Goal: Use online tool/utility: Utilize a website feature to perform a specific function

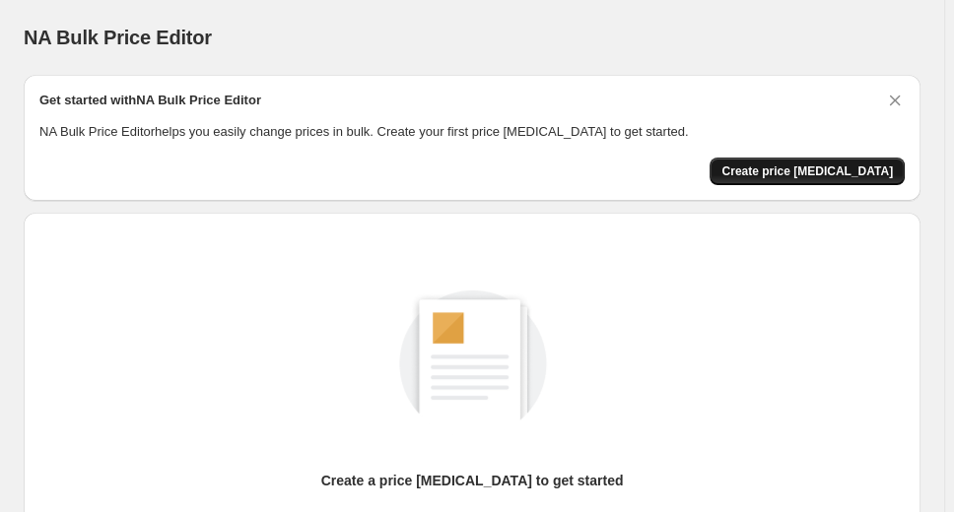
click at [864, 164] on span "Create price [MEDICAL_DATA]" at bounding box center [806, 172] width 171 height 16
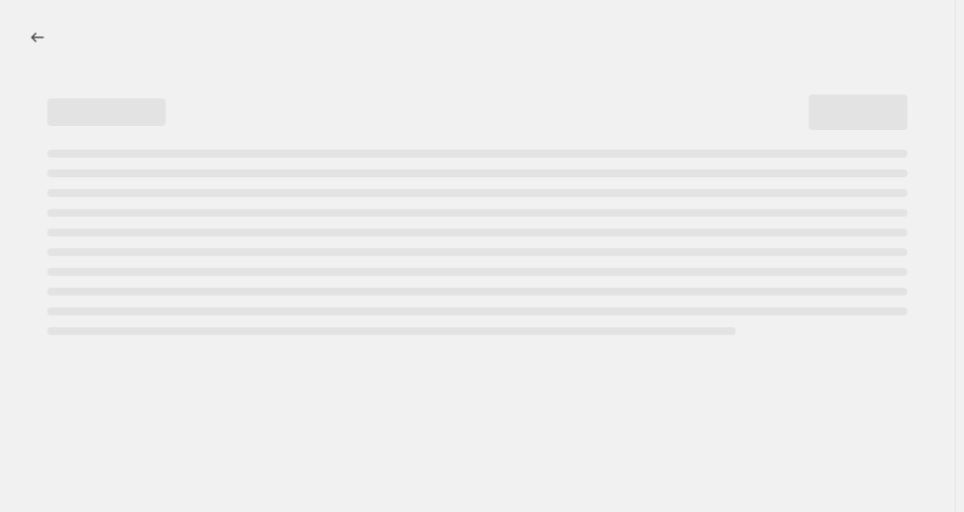
select select "percentage"
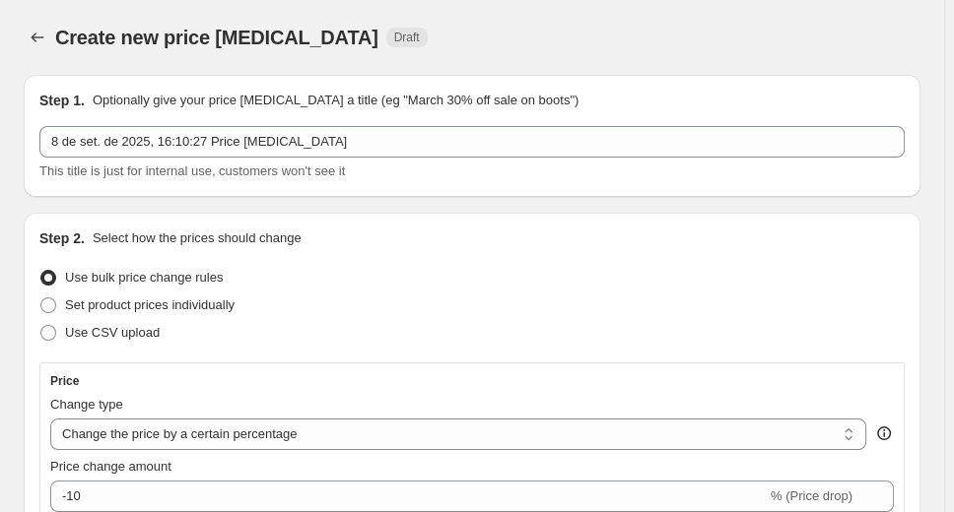
scroll to position [3, 0]
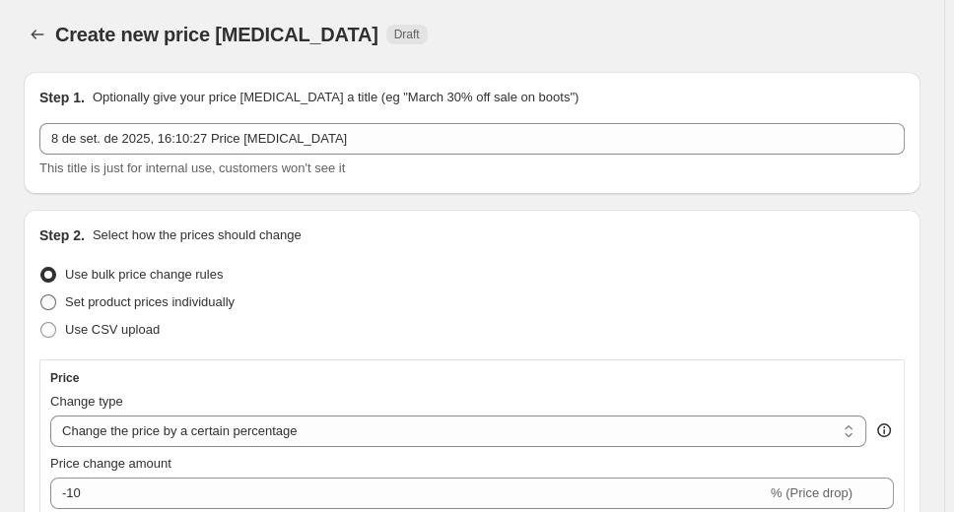
click at [55, 297] on span at bounding box center [48, 303] width 16 height 16
click at [41, 296] on input "Set product prices individually" at bounding box center [40, 295] width 1 height 1
radio input "true"
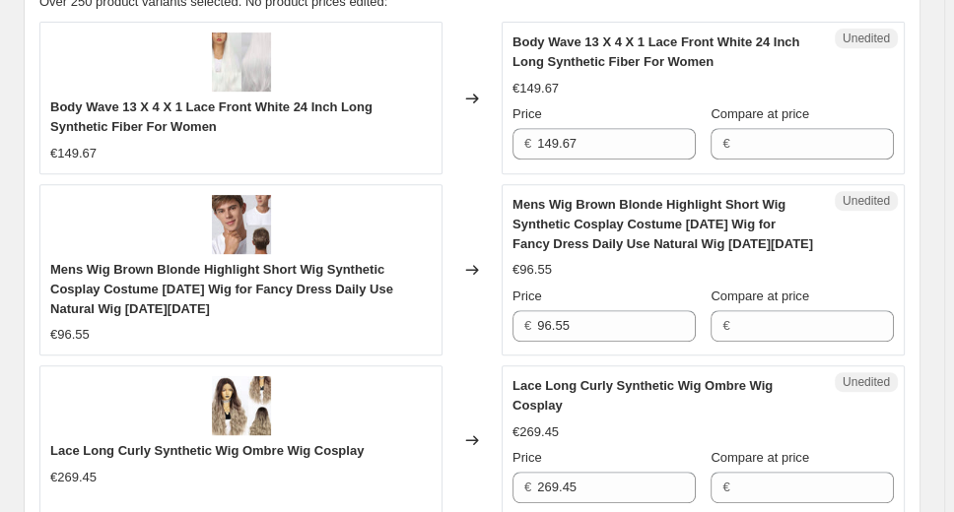
scroll to position [801, 0]
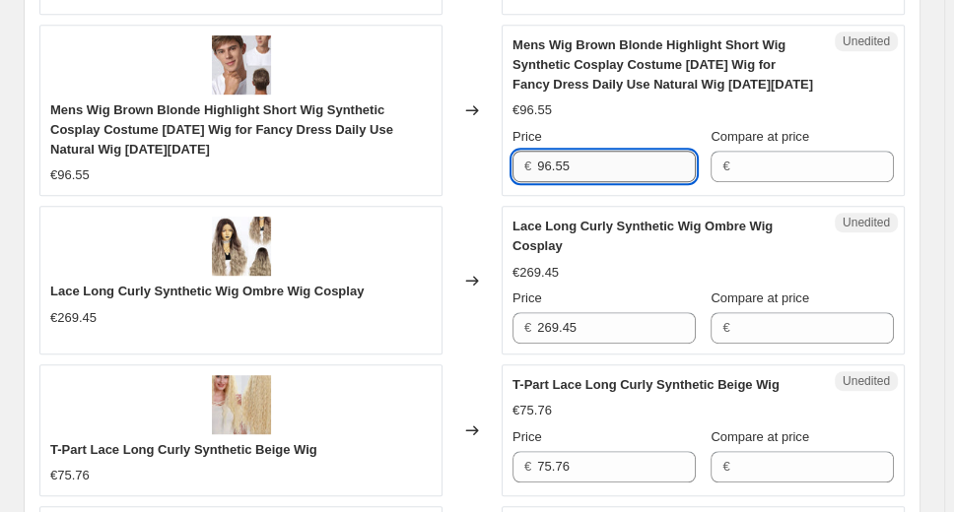
click at [556, 164] on input "96.55" at bounding box center [616, 167] width 159 height 32
type input "89.55"
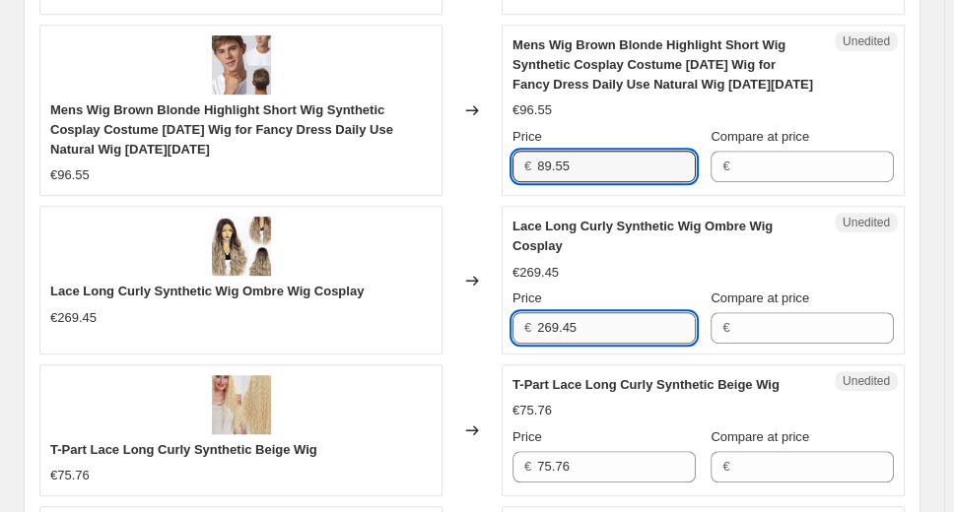
click at [558, 328] on input "269.45" at bounding box center [616, 328] width 159 height 32
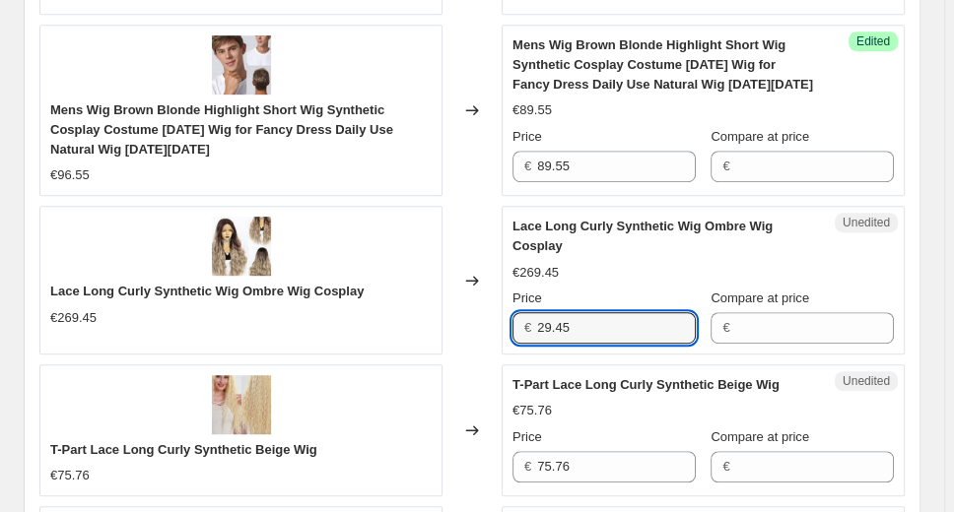
type input "259.45"
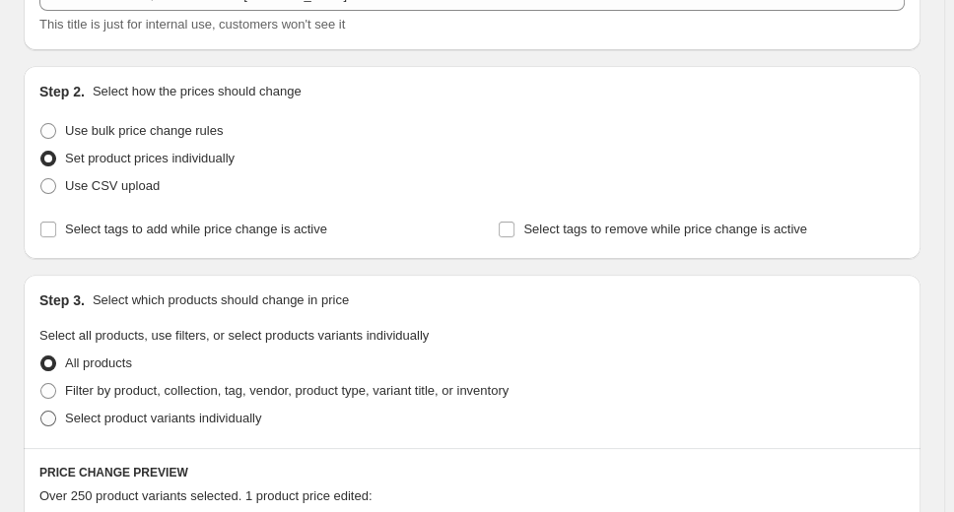
scroll to position [203, 0]
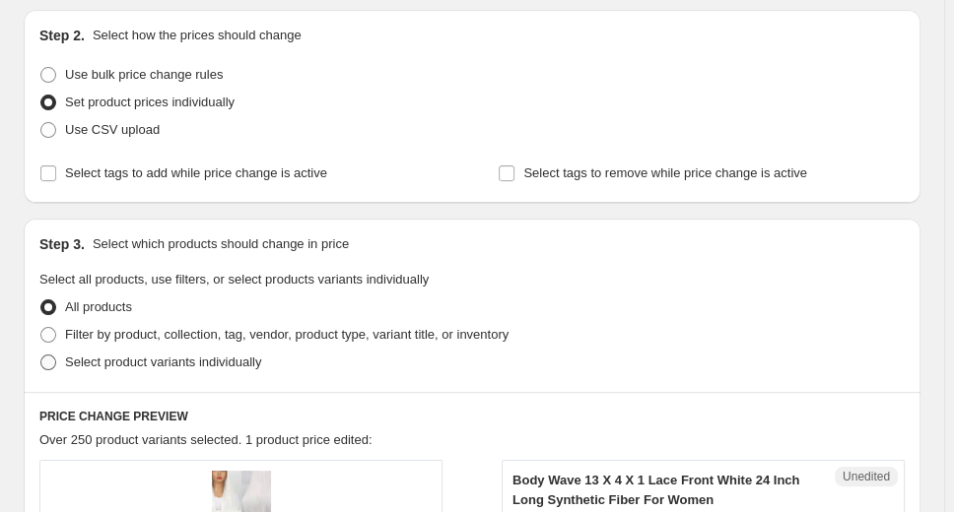
click at [52, 358] on span at bounding box center [48, 363] width 16 height 16
click at [41, 356] on input "Select product variants individually" at bounding box center [40, 355] width 1 height 1
radio input "true"
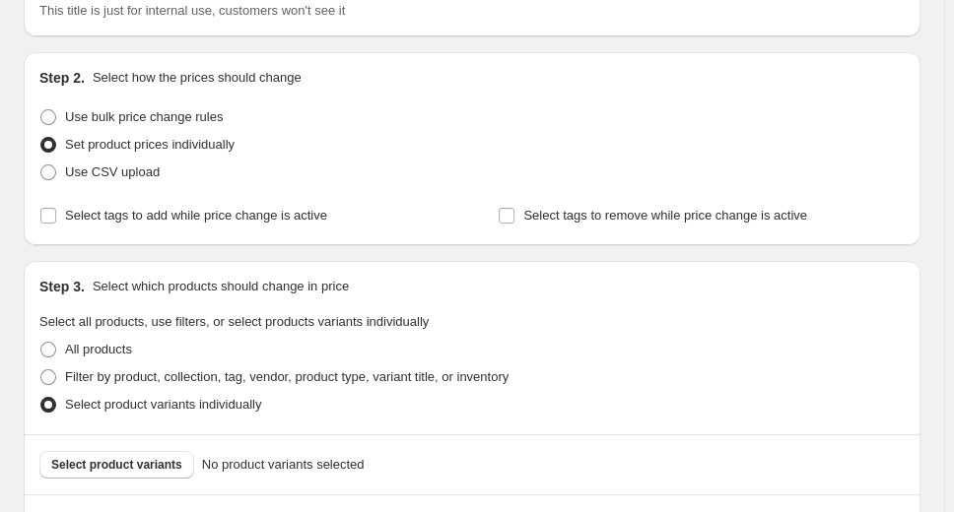
scroll to position [164, 0]
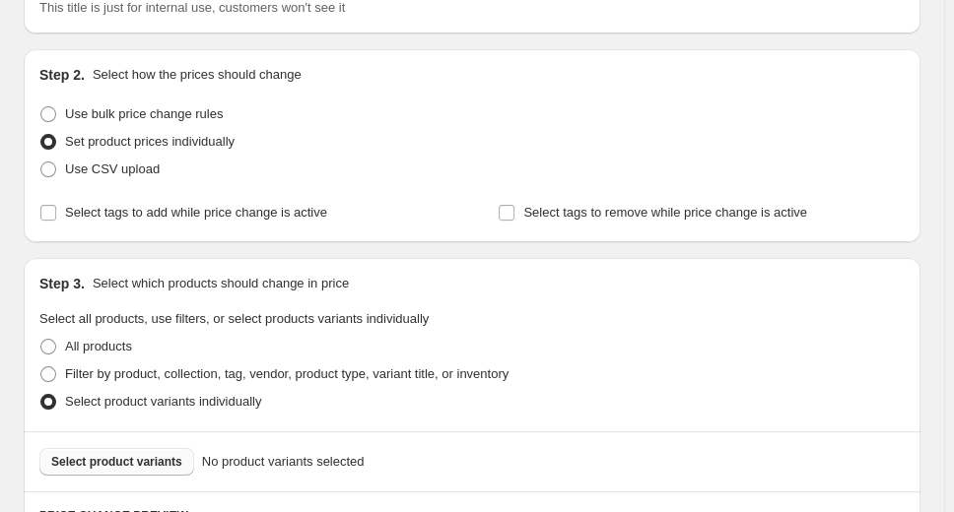
click at [162, 459] on span "Select product variants" at bounding box center [116, 462] width 131 height 16
click at [49, 341] on span at bounding box center [48, 347] width 16 height 16
click at [41, 340] on input "All products" at bounding box center [40, 339] width 1 height 1
radio input "true"
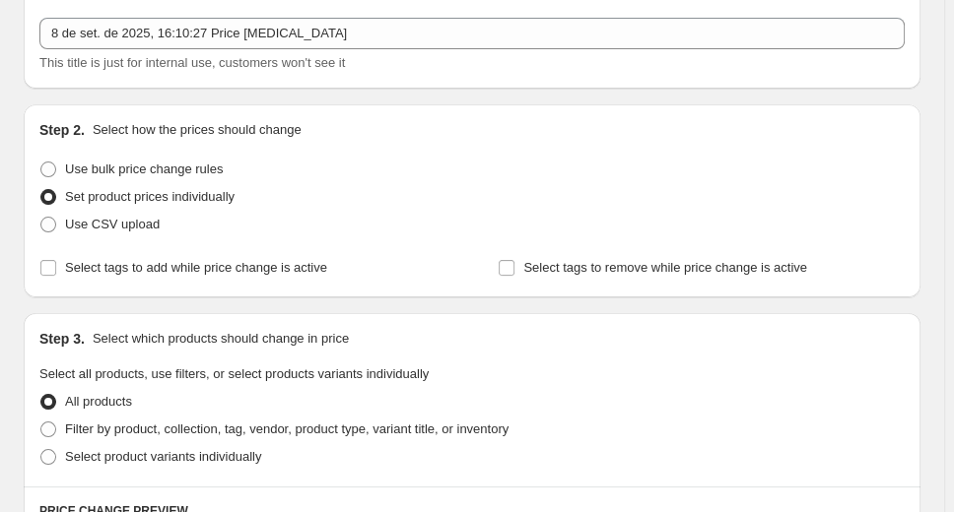
scroll to position [104, 0]
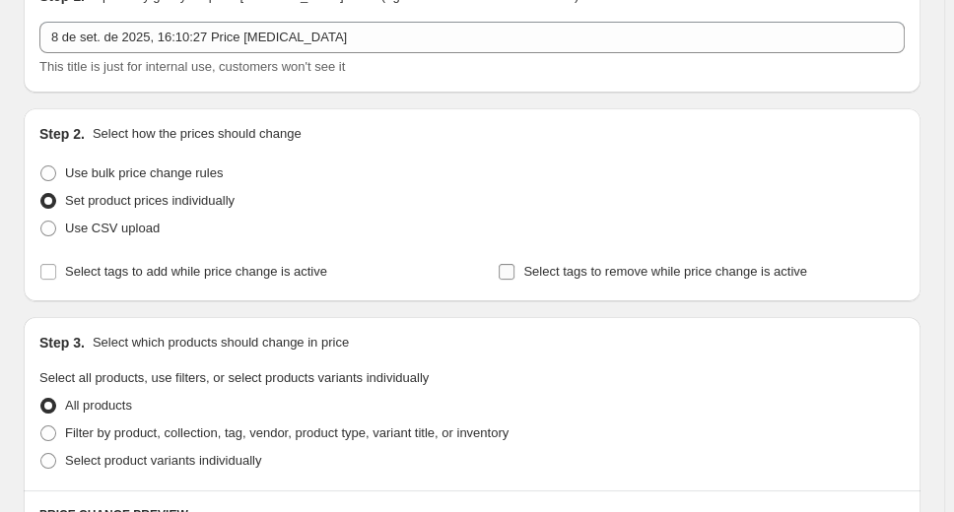
click at [525, 262] on label "Select tags to remove while price change is active" at bounding box center [652, 272] width 309 height 28
click at [514, 264] on input "Select tags to remove while price change is active" at bounding box center [507, 272] width 16 height 16
checkbox input "true"
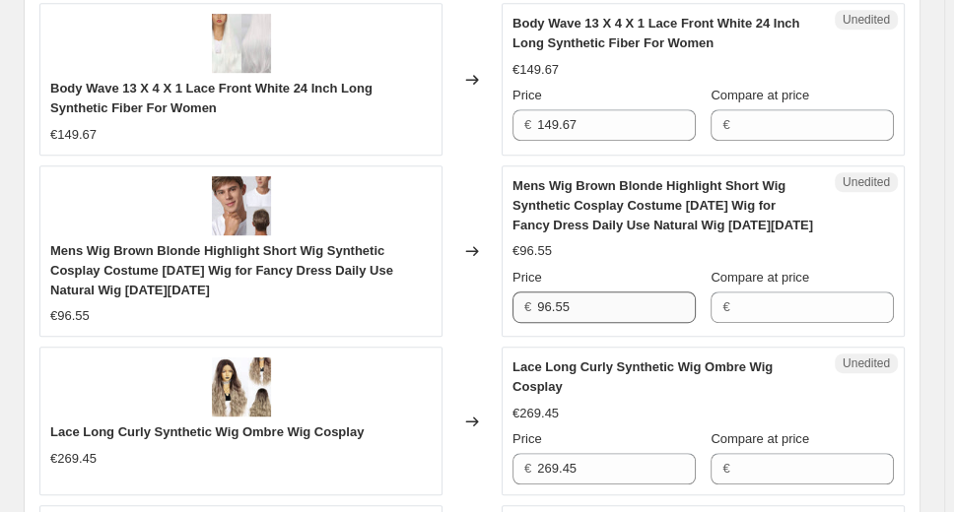
scroll to position [742, 0]
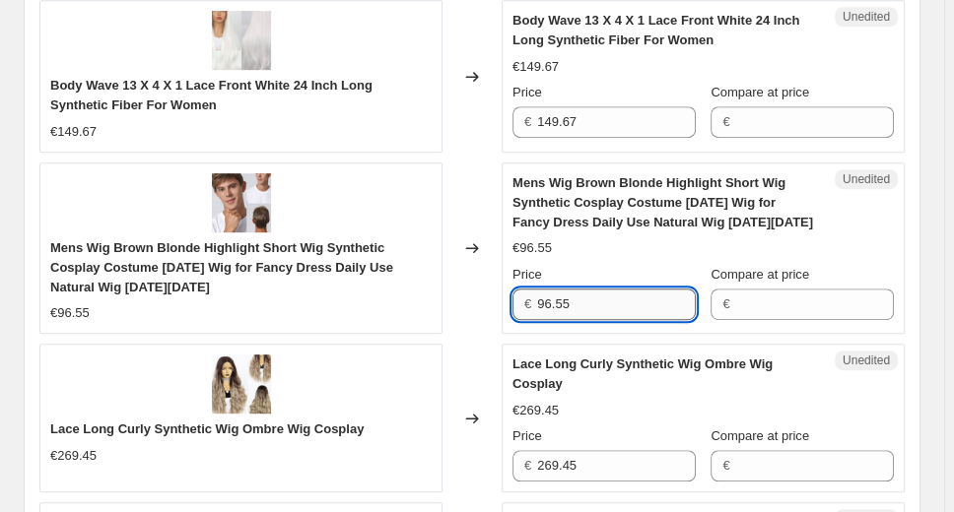
click at [558, 302] on input "96.55" at bounding box center [616, 305] width 159 height 32
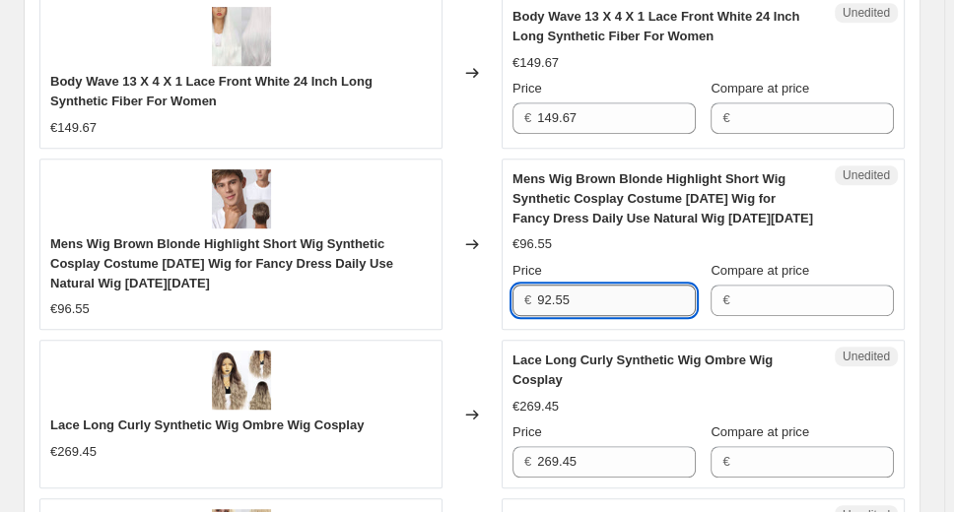
scroll to position [749, 0]
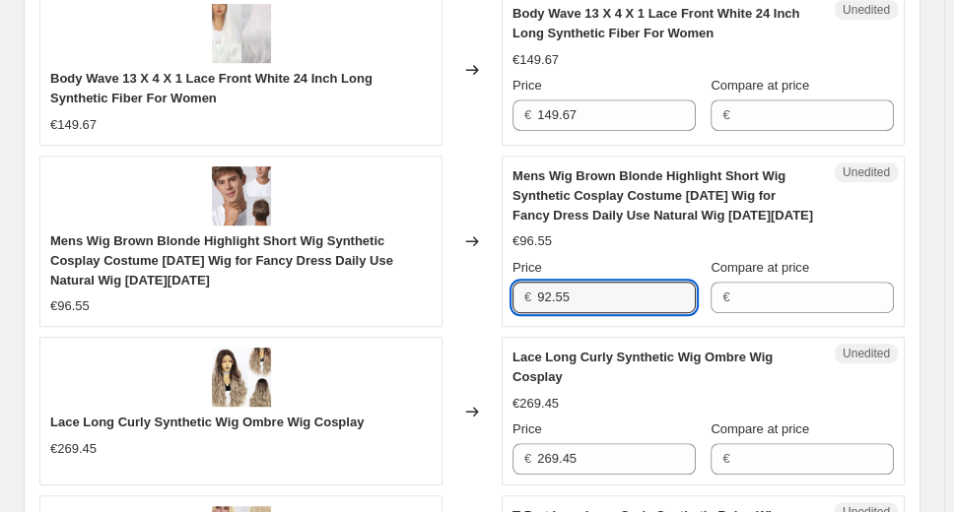
type input "92.55"
click at [792, 387] on div "Lace Long Curly Synthetic Wig Ombre Wig Cosplay €269.45 Price € 269.45 Compare …" at bounding box center [702, 411] width 381 height 127
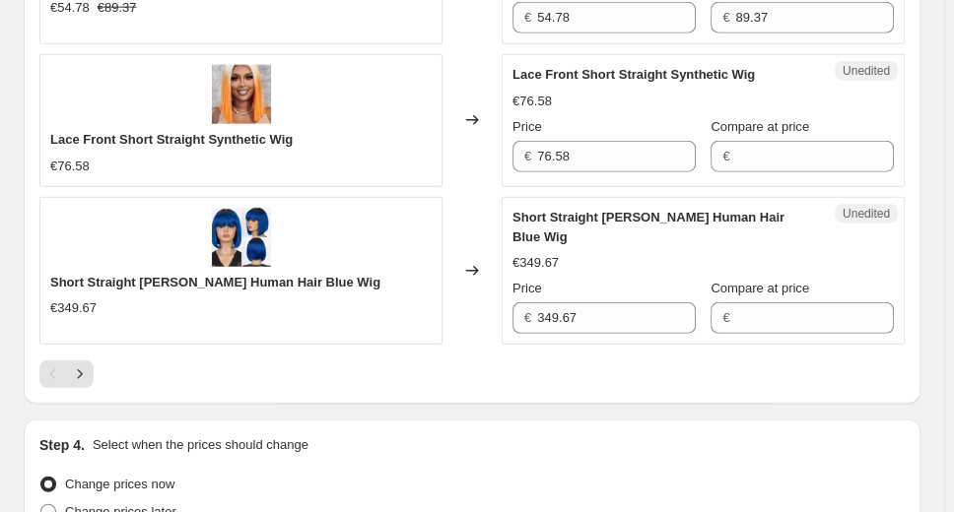
scroll to position [3805, 0]
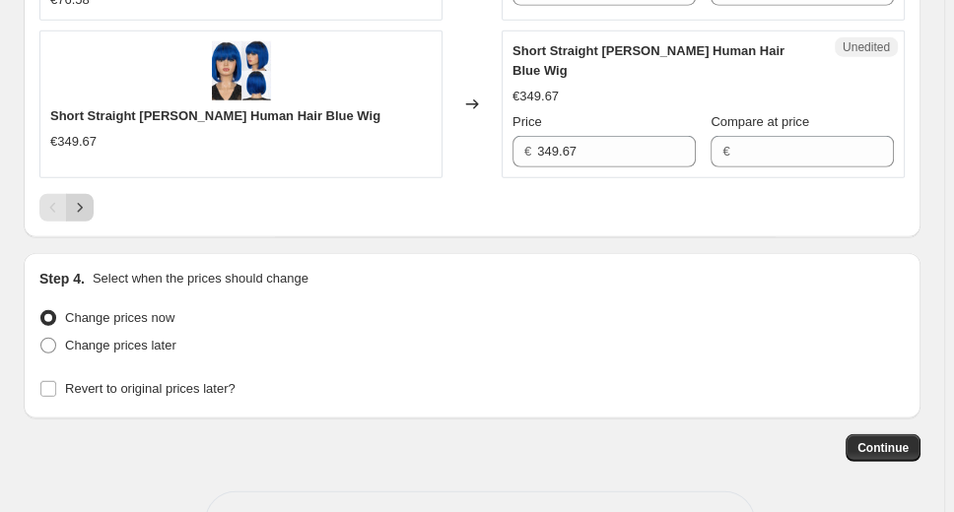
click at [75, 198] on icon "Next" at bounding box center [80, 208] width 20 height 20
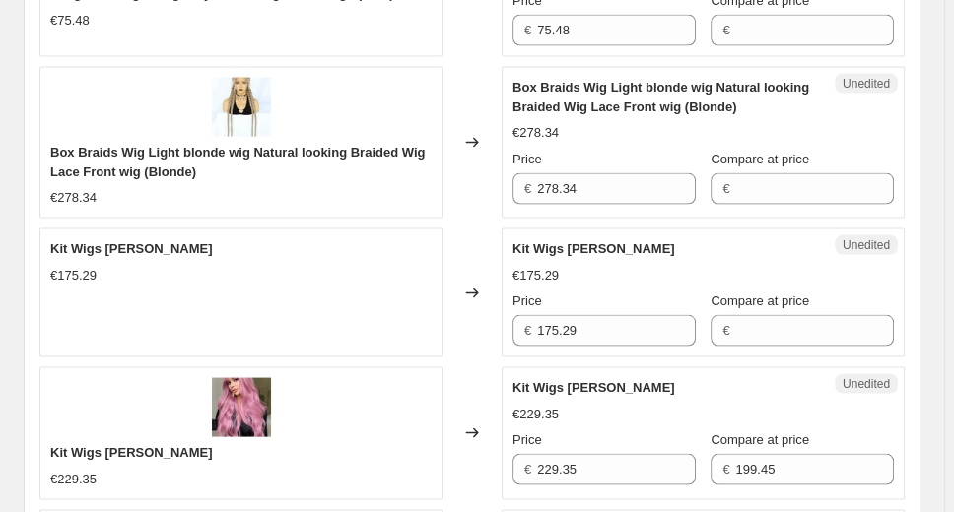
scroll to position [2792, 0]
